Goal: Task Accomplishment & Management: Complete application form

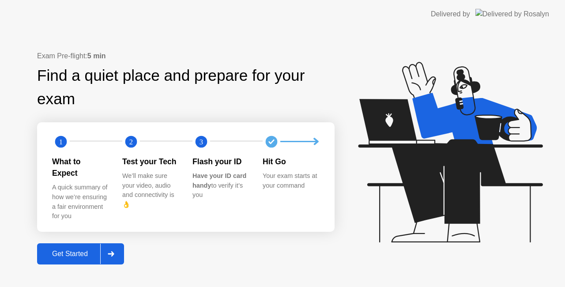
click at [64, 250] on div "Get Started" at bounding box center [70, 254] width 60 height 8
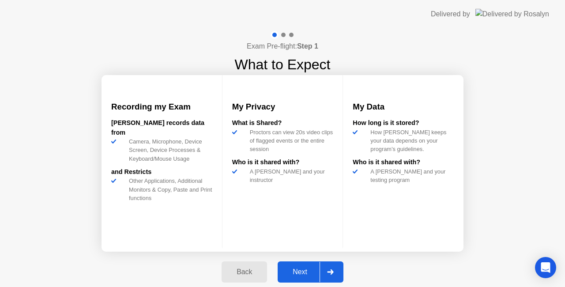
click at [307, 272] on div "Next" at bounding box center [299, 272] width 39 height 8
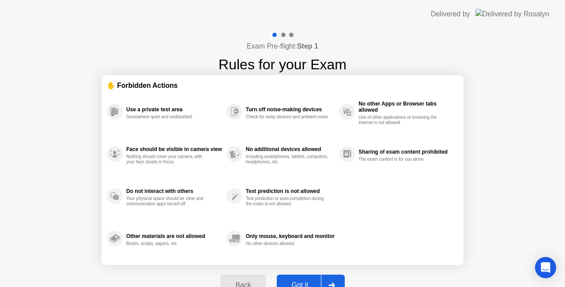
click at [303, 285] on div "Got it" at bounding box center [301, 285] width 42 height 8
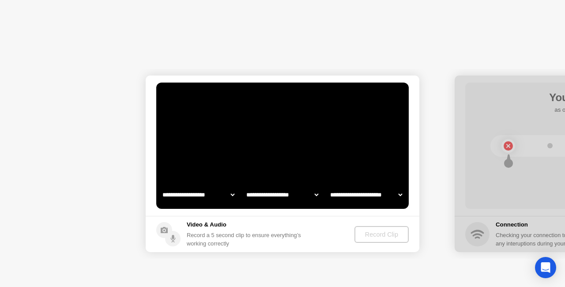
select select "**********"
select select "*******"
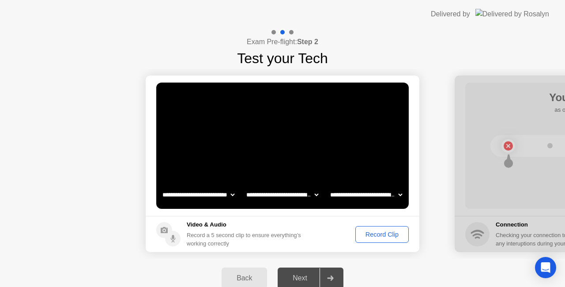
click at [383, 236] on div "Record Clip" at bounding box center [382, 234] width 47 height 7
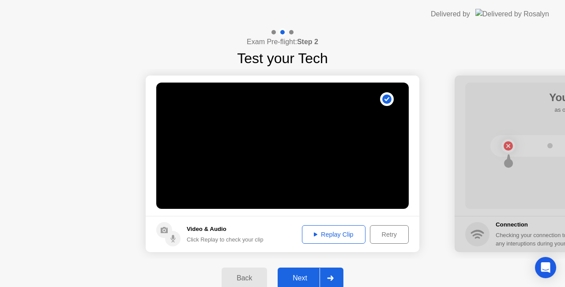
click at [302, 279] on div "Next" at bounding box center [299, 278] width 39 height 8
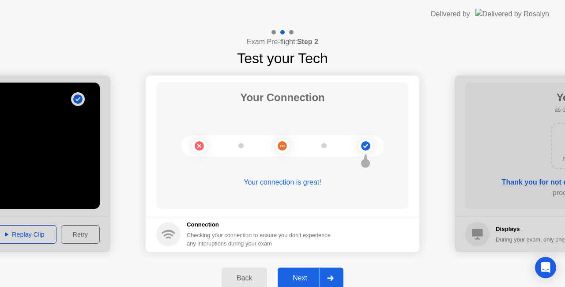
click at [307, 277] on div "Next" at bounding box center [299, 278] width 39 height 8
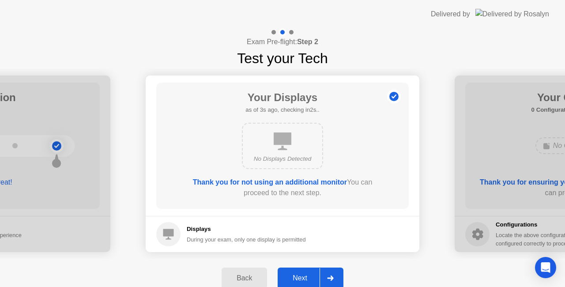
click at [298, 276] on div "Next" at bounding box center [299, 278] width 39 height 8
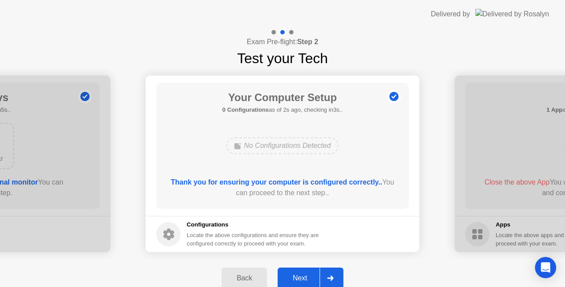
click at [298, 276] on div "Next" at bounding box center [299, 278] width 39 height 8
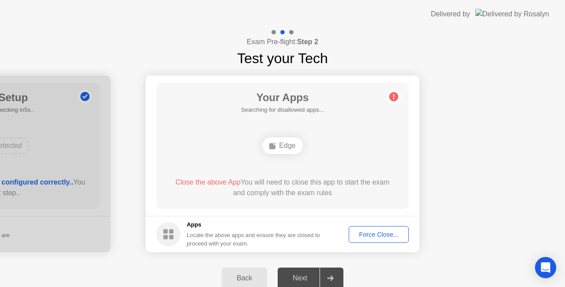
click at [373, 235] on div "Force Close..." at bounding box center [379, 234] width 54 height 7
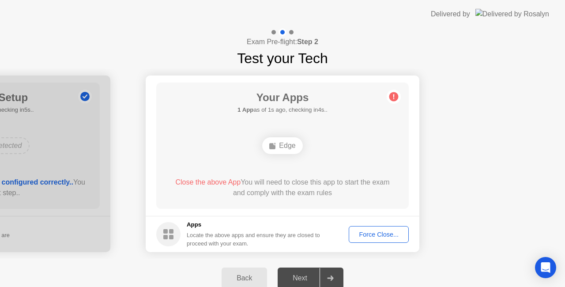
click at [285, 147] on div "Edge" at bounding box center [282, 145] width 40 height 17
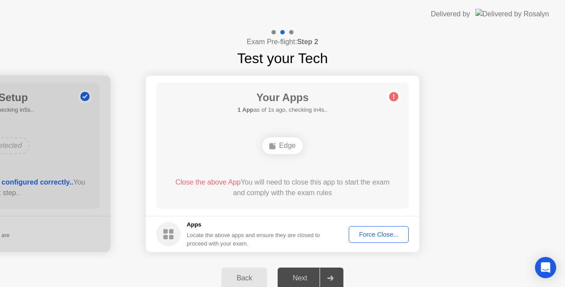
click at [302, 279] on div "Next" at bounding box center [299, 278] width 39 height 8
click at [394, 94] on circle at bounding box center [393, 96] width 9 height 9
click at [372, 234] on div "Force Close..." at bounding box center [379, 234] width 54 height 7
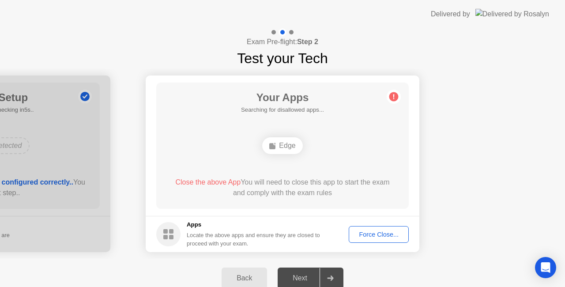
click at [211, 183] on span "Close the above App" at bounding box center [207, 182] width 65 height 8
click at [284, 147] on div "Edge" at bounding box center [282, 145] width 40 height 17
click at [390, 231] on div "Force Close..." at bounding box center [379, 234] width 54 height 7
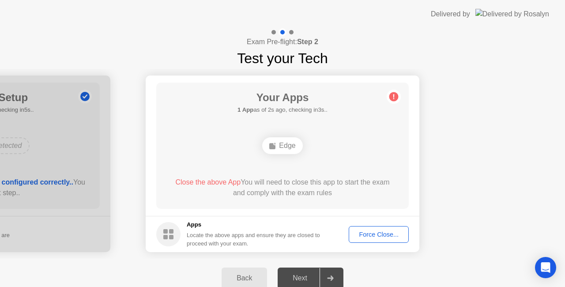
click at [393, 96] on circle at bounding box center [393, 96] width 9 height 9
click at [209, 184] on span "Close the above App" at bounding box center [207, 182] width 65 height 8
click at [359, 236] on div "Force Close..." at bounding box center [379, 234] width 54 height 7
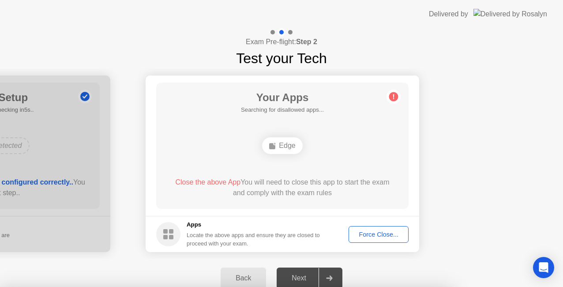
click at [359, 287] on div at bounding box center [281, 287] width 563 height 0
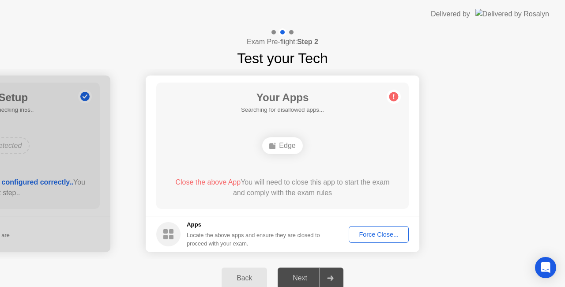
click at [155, 227] on footer "Apps Locate the above apps and ensure they are closed to proceed with your exam…" at bounding box center [283, 234] width 274 height 36
click at [381, 237] on div "Force Close..." at bounding box center [379, 234] width 54 height 7
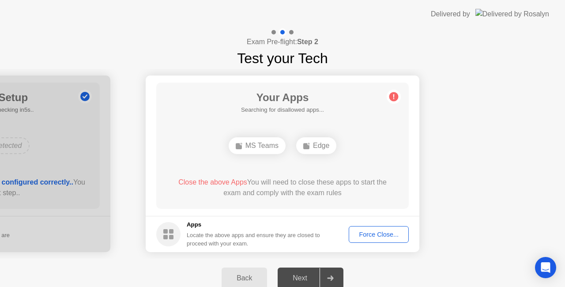
click at [369, 237] on div "Force Close..." at bounding box center [379, 234] width 54 height 7
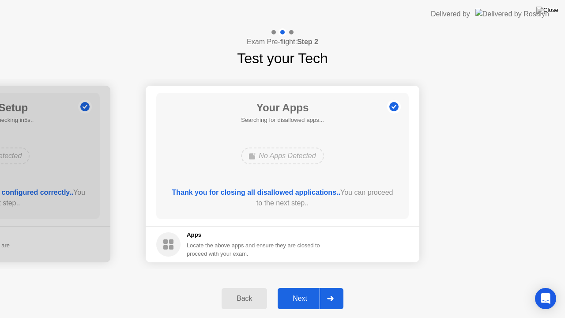
click at [298, 287] on div "Next" at bounding box center [299, 299] width 39 height 8
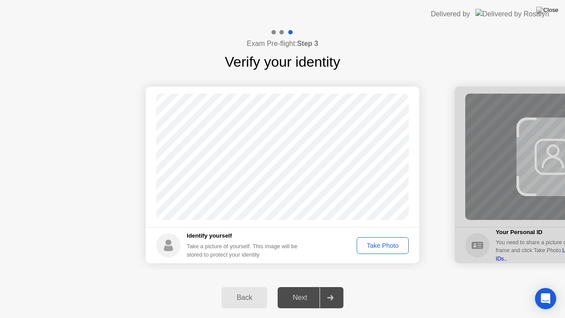
click at [381, 246] on div "Take Photo" at bounding box center [383, 245] width 46 height 7
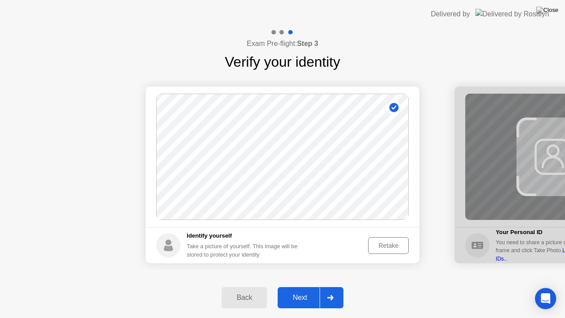
click at [306, 287] on div "Next" at bounding box center [299, 298] width 39 height 8
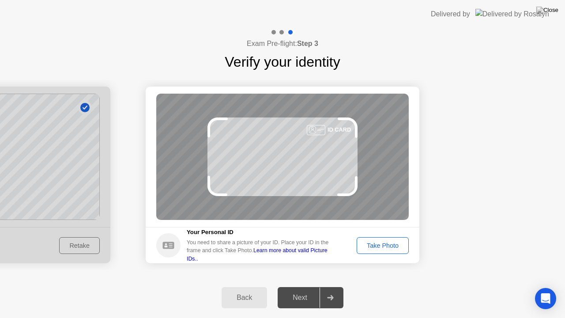
click at [364, 245] on div "Take Photo" at bounding box center [383, 245] width 46 height 7
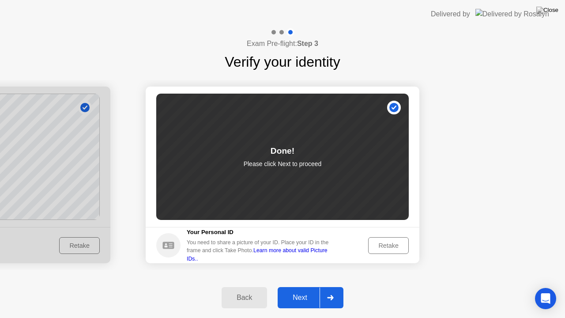
click at [298, 287] on div "Next" at bounding box center [299, 298] width 39 height 8
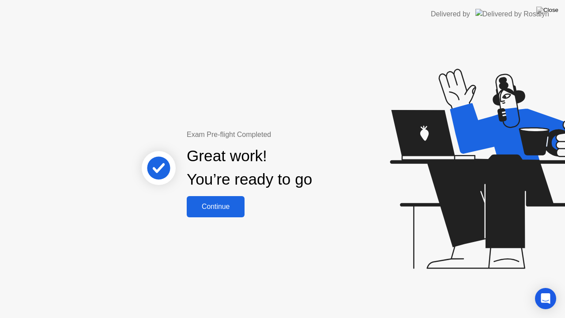
click at [218, 208] on div "Continue" at bounding box center [215, 207] width 53 height 8
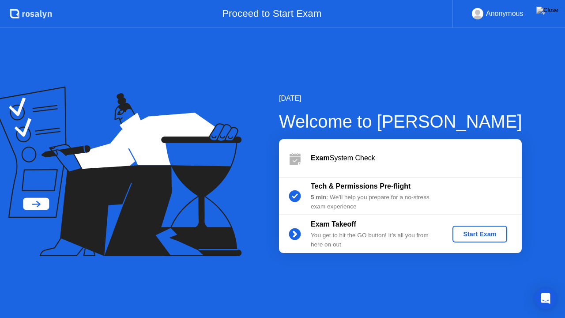
click at [462, 236] on div "Start Exam" at bounding box center [479, 233] width 47 height 7
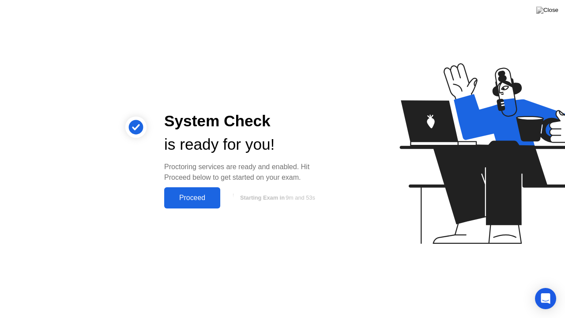
click at [131, 124] on circle at bounding box center [136, 127] width 15 height 15
click at [556, 8] on img at bounding box center [547, 10] width 22 height 7
click at [200, 203] on button "Proceed" at bounding box center [192, 197] width 56 height 21
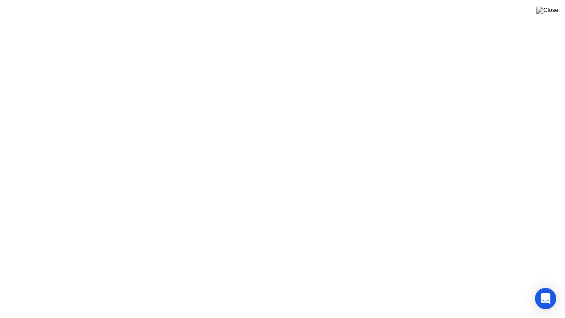
click div "Exam Rules"
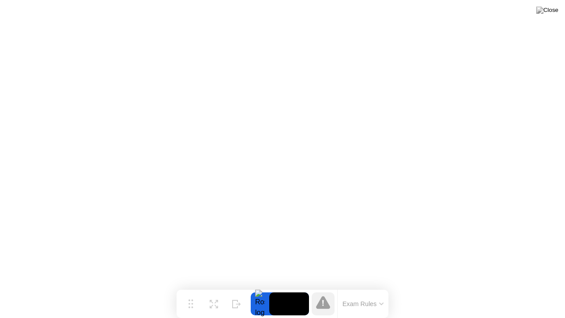
click at [380, 287] on icon at bounding box center [381, 303] width 4 height 3
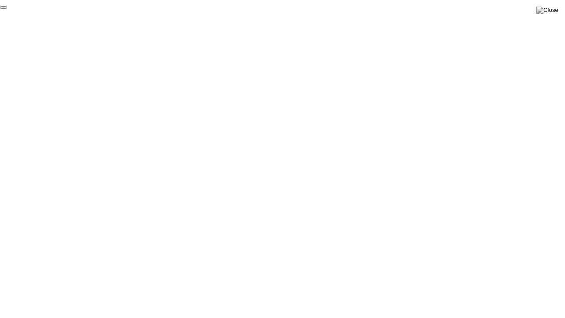
click div "End Proctoring Session"
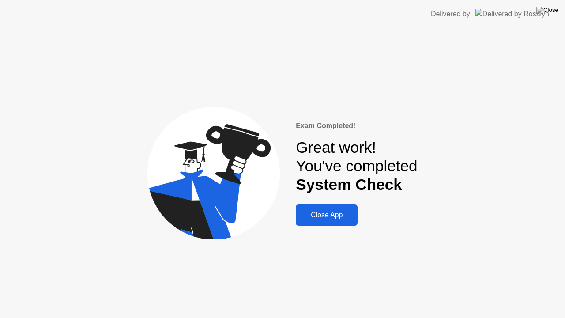
click at [329, 214] on div "Close App" at bounding box center [326, 215] width 57 height 8
